Goal: Transaction & Acquisition: Purchase product/service

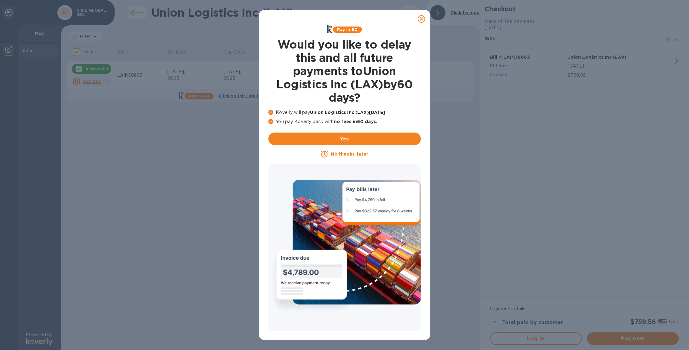
click at [421, 18] on icon at bounding box center [422, 19] width 8 height 8
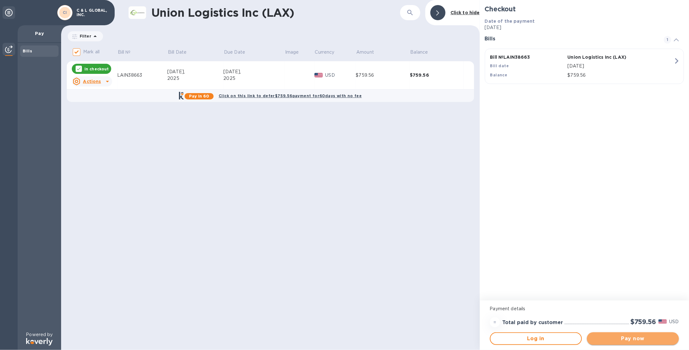
click at [637, 339] on span "Pay now" at bounding box center [633, 338] width 82 height 8
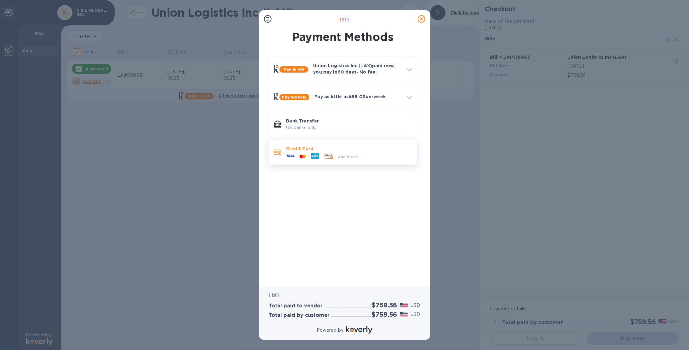
click at [363, 149] on p "Credit Card" at bounding box center [349, 148] width 125 height 6
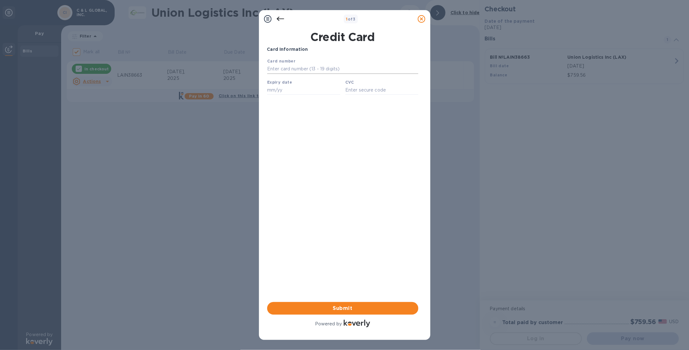
click at [299, 71] on input "text" at bounding box center [342, 68] width 151 height 9
type input "[CREDIT_CARD_NUMBER]"
type input "04/27"
type input "600"
click at [364, 303] on button "Submit" at bounding box center [342, 308] width 151 height 13
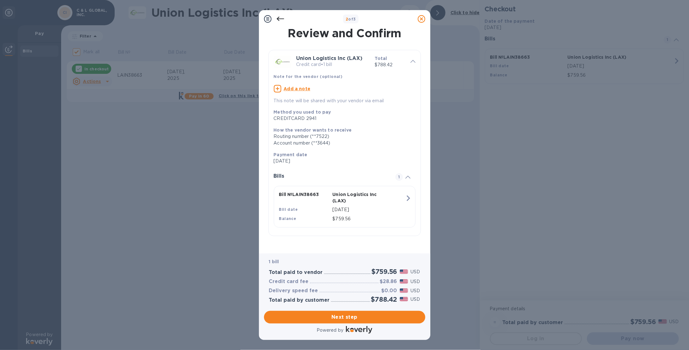
click at [280, 24] on div at bounding box center [280, 19] width 13 height 13
click at [280, 21] on icon at bounding box center [281, 19] width 8 height 8
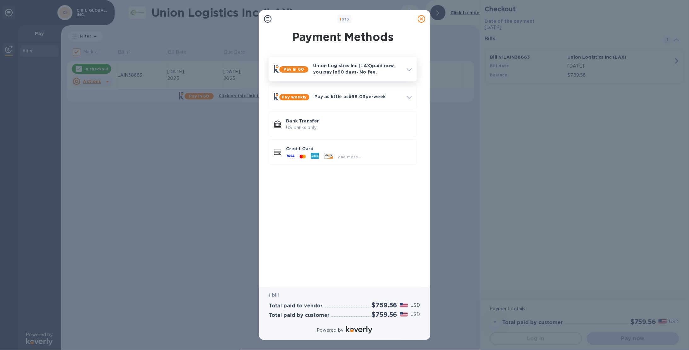
click at [409, 68] on icon at bounding box center [409, 69] width 5 height 3
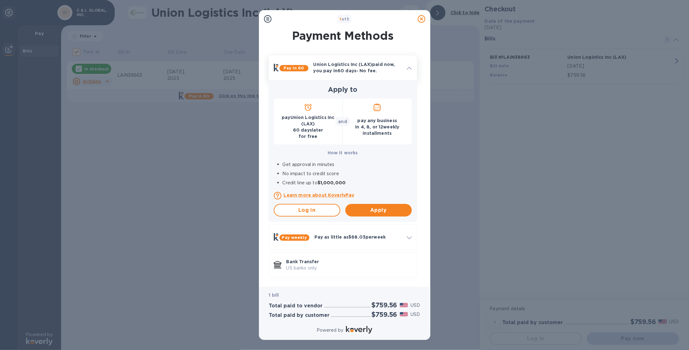
scroll to position [28, 0]
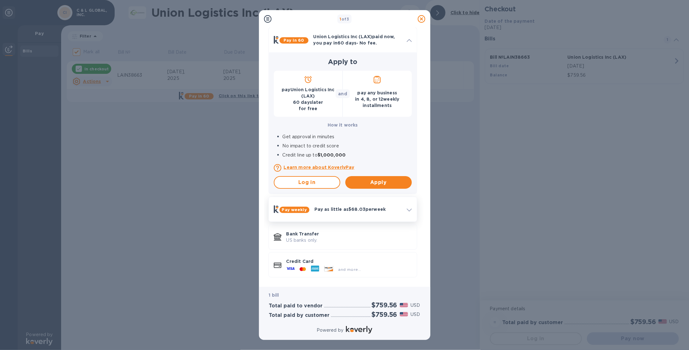
click at [364, 218] on div "Pay weekly Pay as little as $68.03 per week" at bounding box center [342, 209] width 143 height 20
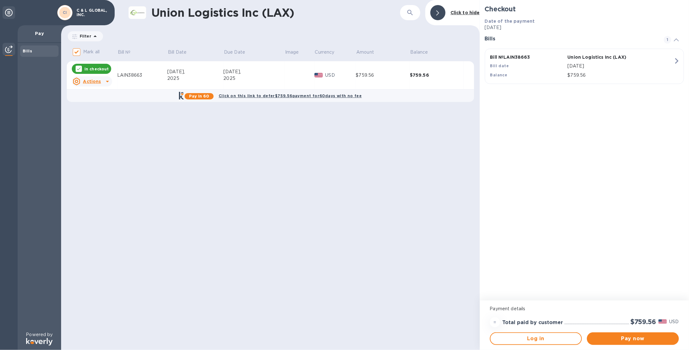
click at [278, 187] on div "Union Logistics Inc (LAX) ​ Click to hide Filter Amount Mark all Bill № Bill Da…" at bounding box center [270, 175] width 419 height 350
